Goal: Find specific page/section: Find specific page/section

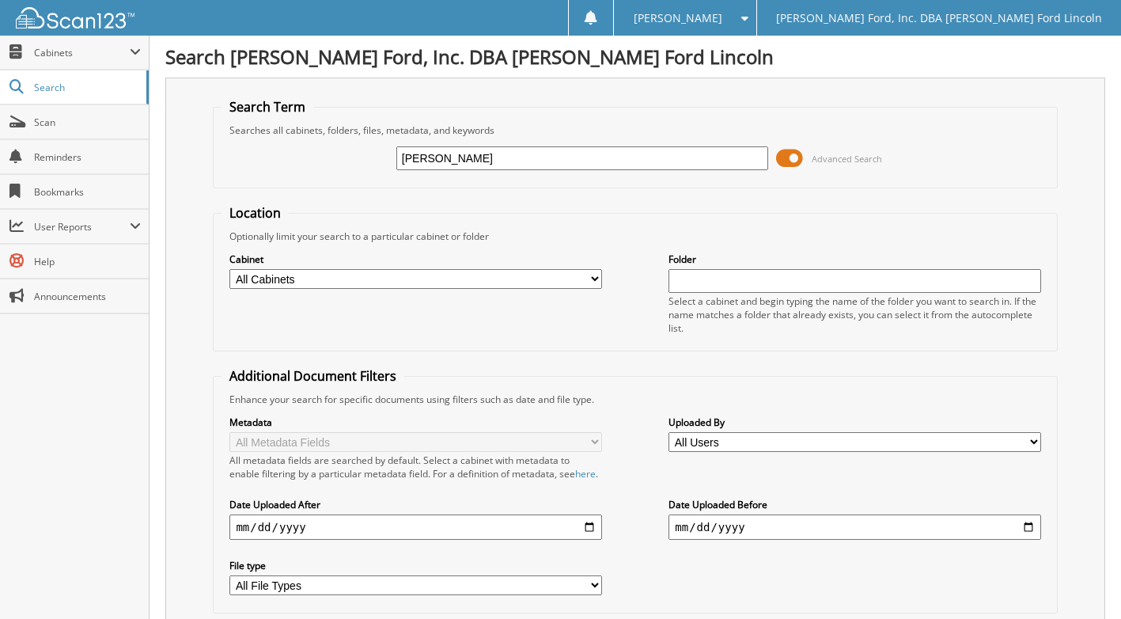
drag, startPoint x: 467, startPoint y: 161, endPoint x: 316, endPoint y: 139, distance: 153.4
click at [346, 143] on div "don davis Advanced Search" at bounding box center [634, 158] width 827 height 43
type input "33668"
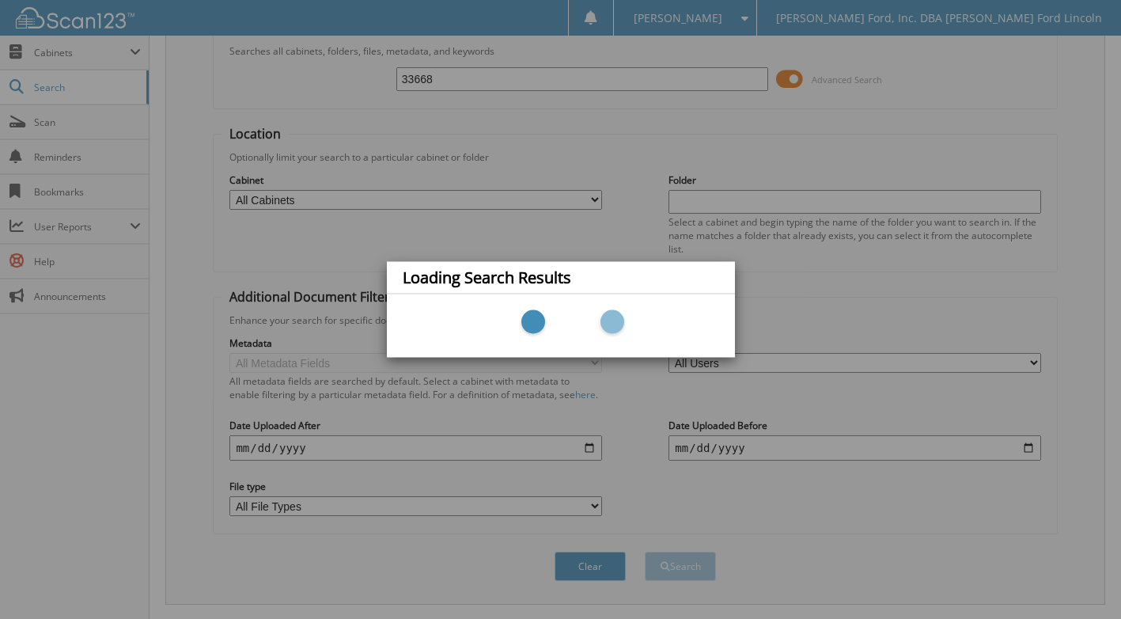
scroll to position [316, 0]
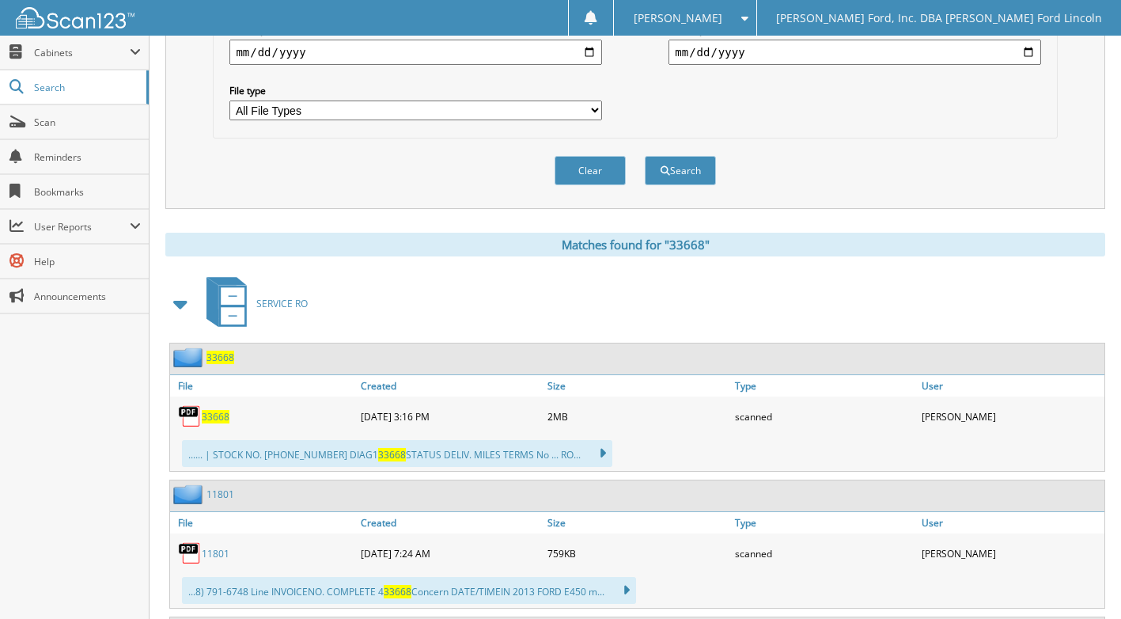
click at [213, 423] on span "33668" at bounding box center [216, 416] width 28 height 13
click at [212, 423] on span "33668" at bounding box center [216, 416] width 28 height 13
click at [224, 364] on span "33668" at bounding box center [220, 356] width 28 height 13
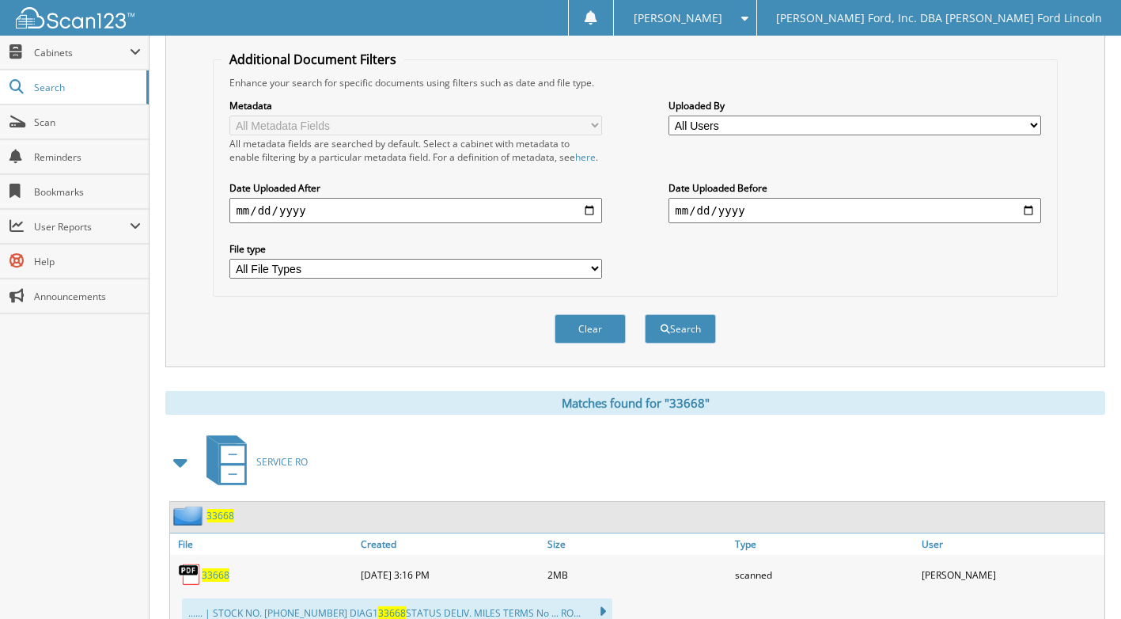
scroll to position [396, 0]
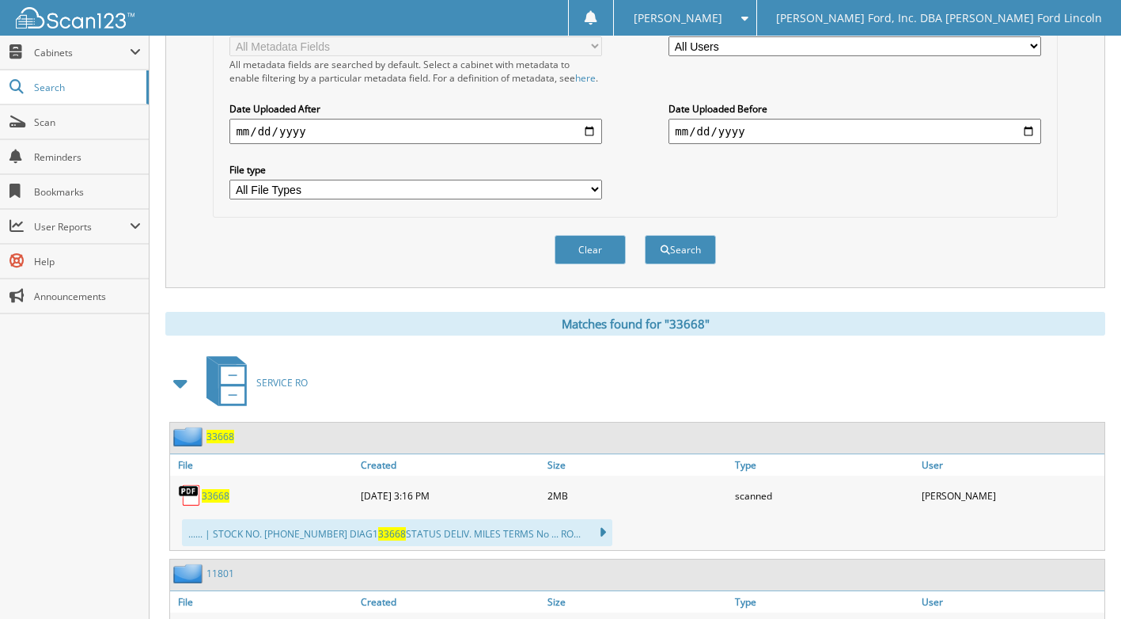
click at [218, 502] on span "33668" at bounding box center [216, 495] width 28 height 13
click at [221, 502] on span "33668" at bounding box center [216, 495] width 28 height 13
click at [227, 502] on span "33668" at bounding box center [216, 495] width 28 height 13
click at [214, 502] on span "33668" at bounding box center [216, 495] width 28 height 13
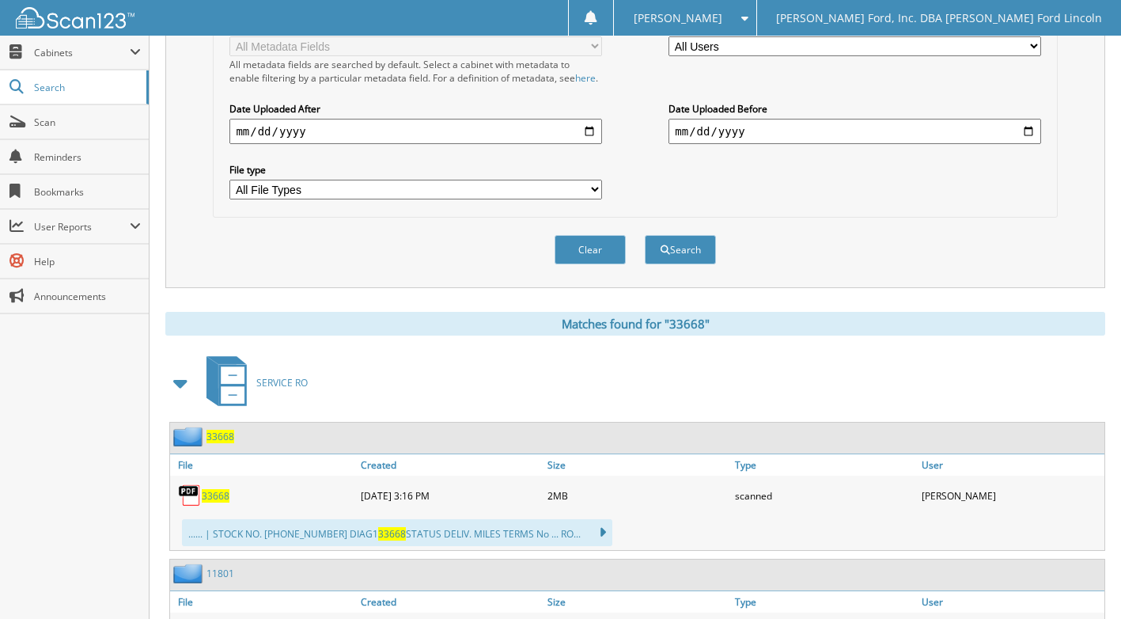
click at [214, 502] on span "33668" at bounding box center [216, 495] width 28 height 13
click at [220, 502] on span "33668" at bounding box center [216, 495] width 28 height 13
click at [219, 502] on span "33668" at bounding box center [216, 495] width 28 height 13
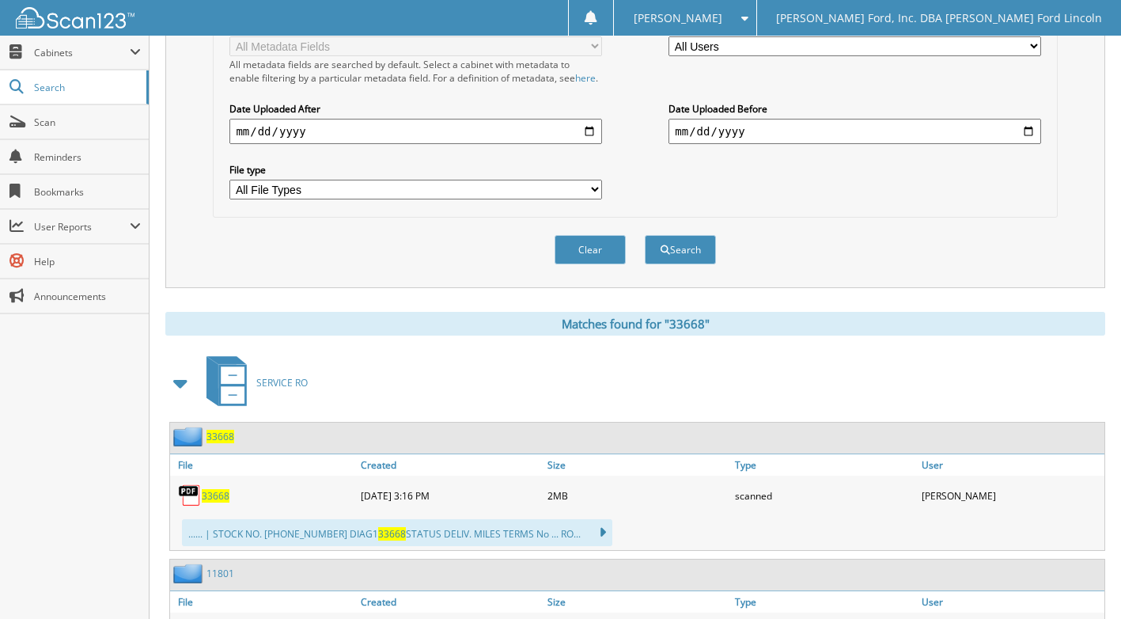
click at [219, 502] on span "33668" at bounding box center [216, 495] width 28 height 13
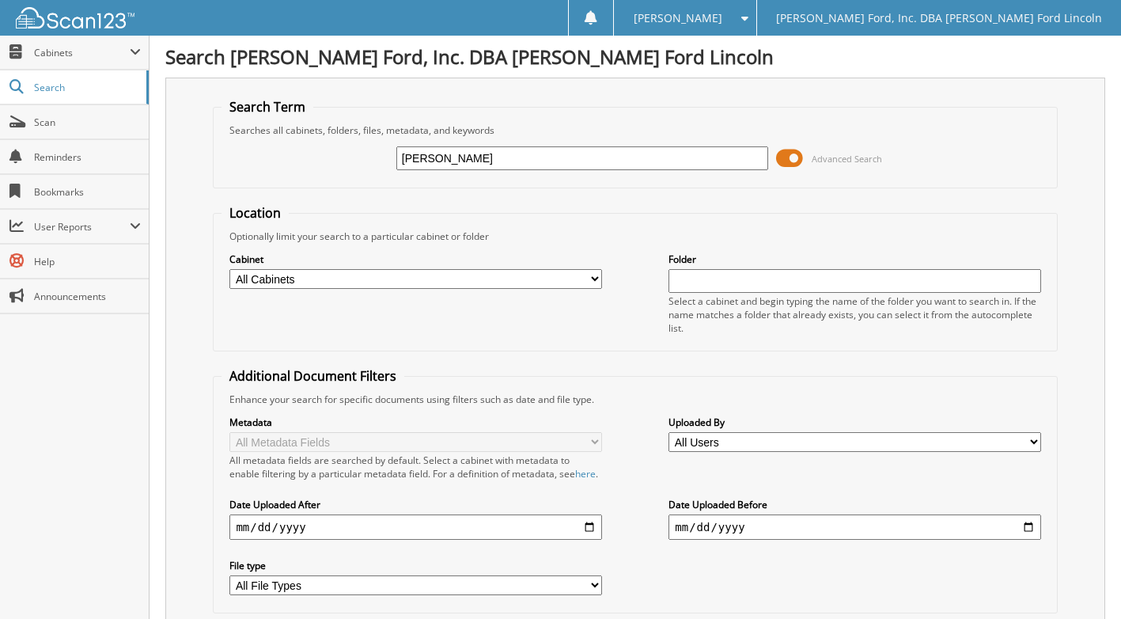
drag, startPoint x: 459, startPoint y: 162, endPoint x: -32, endPoint y: 93, distance: 495.4
type input "33668"
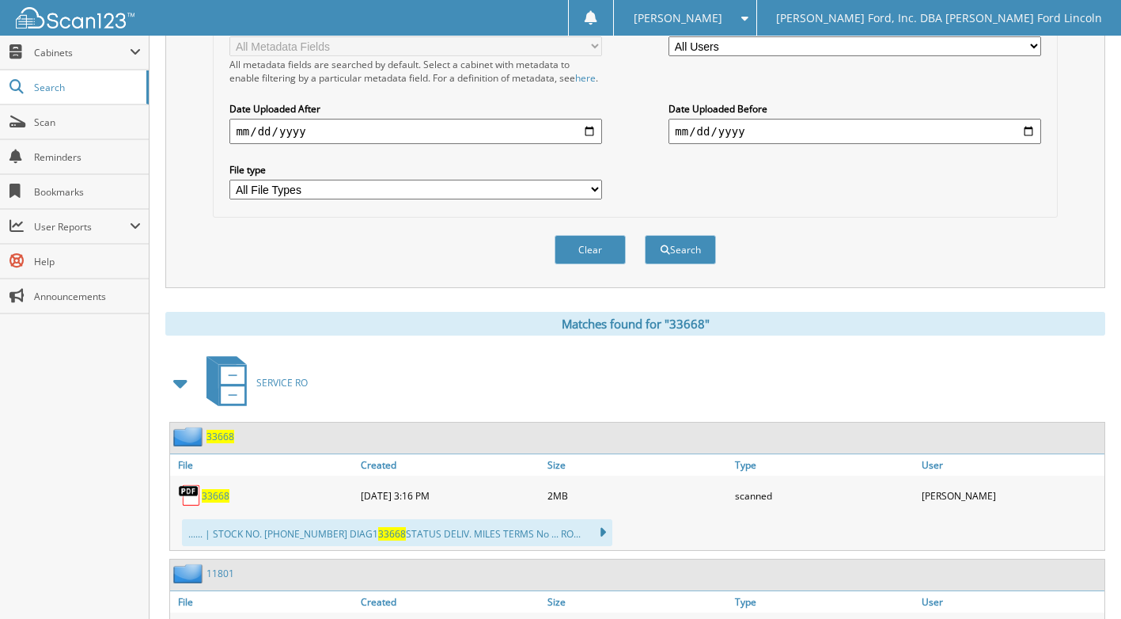
click at [208, 502] on span "33668" at bounding box center [216, 495] width 28 height 13
